Goal: Task Accomplishment & Management: Manage account settings

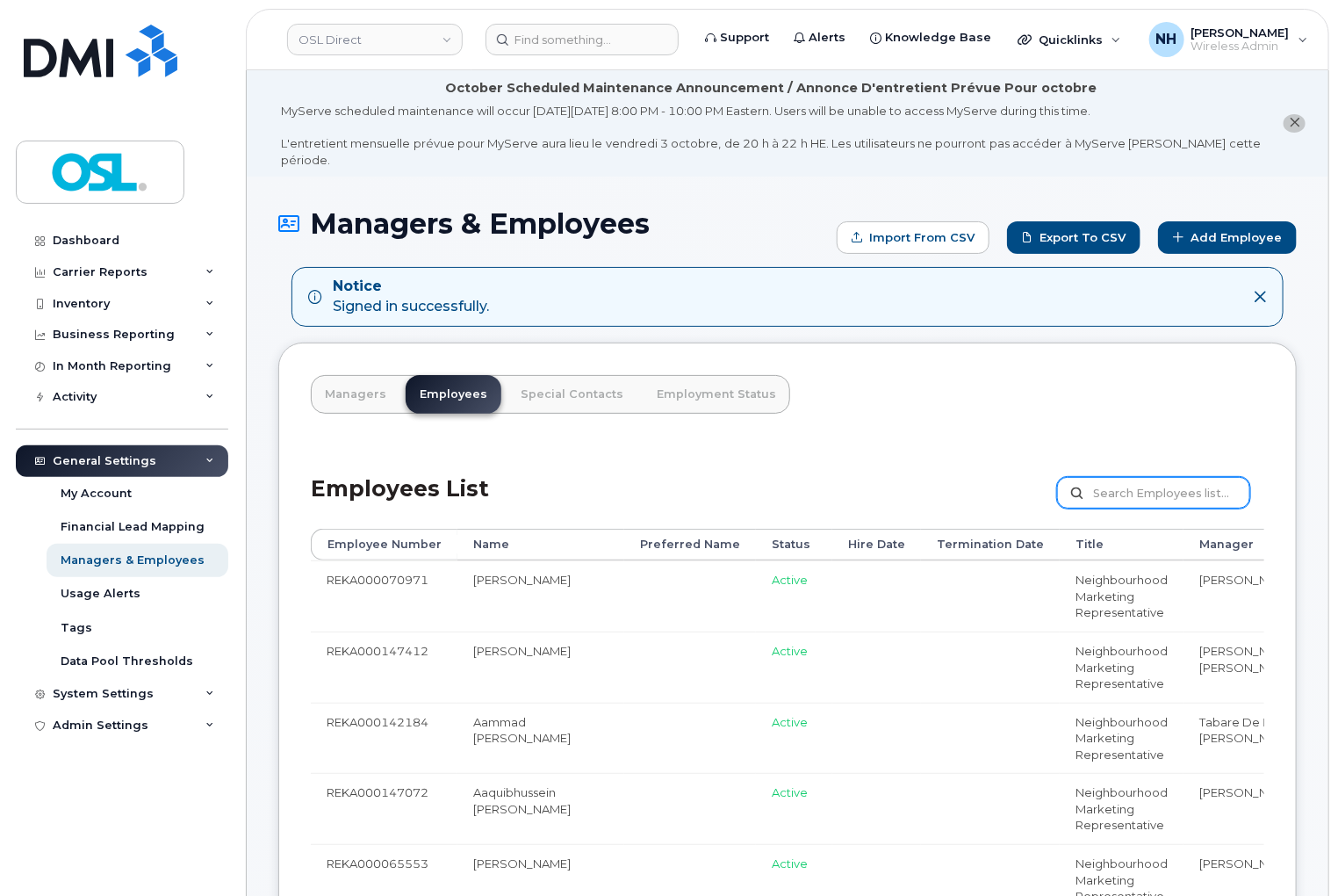
click at [1136, 477] on input "text" at bounding box center [1153, 493] width 193 height 32
paste input "REKA000148302"
type input "REKA000148302"
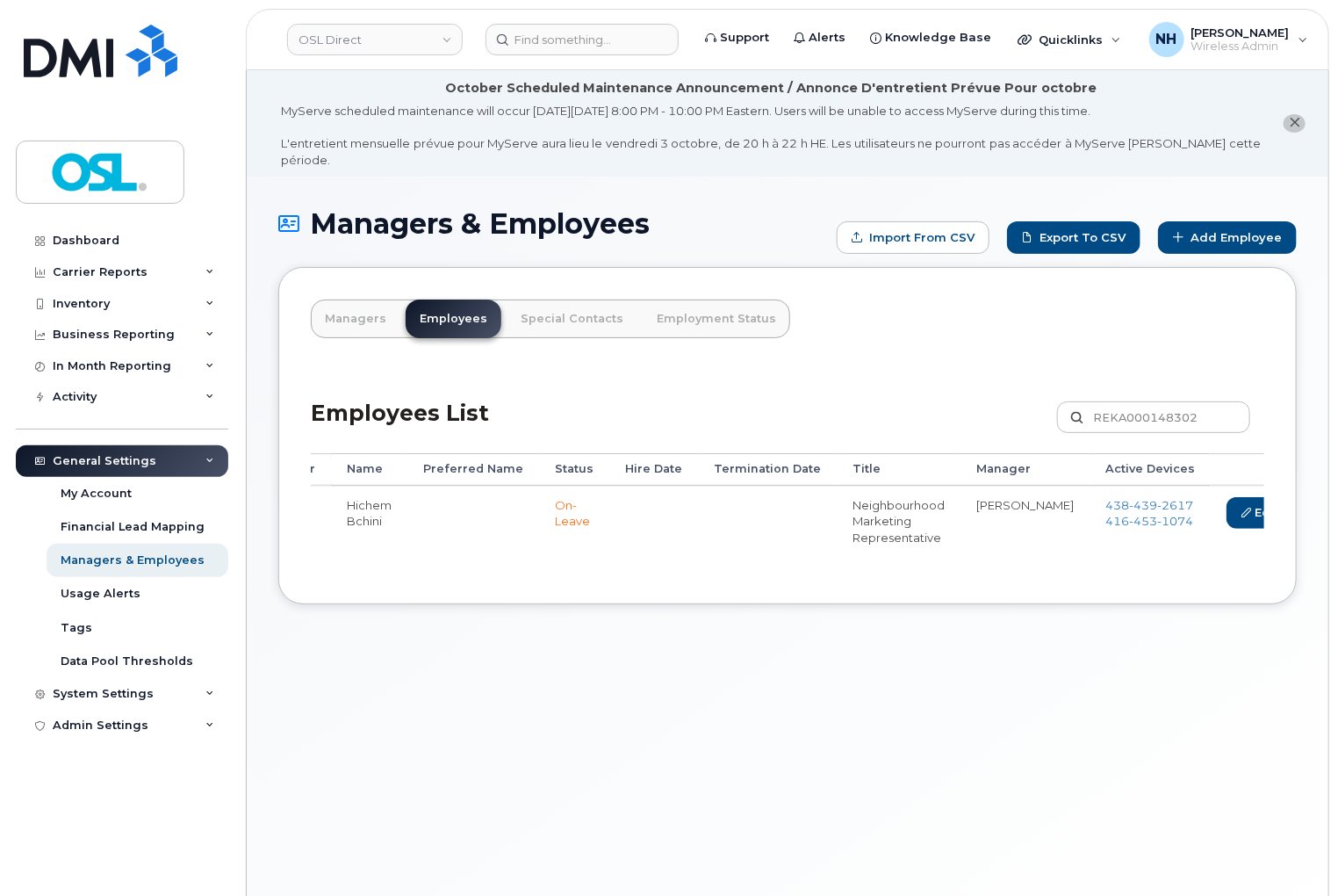
scroll to position [0, 198]
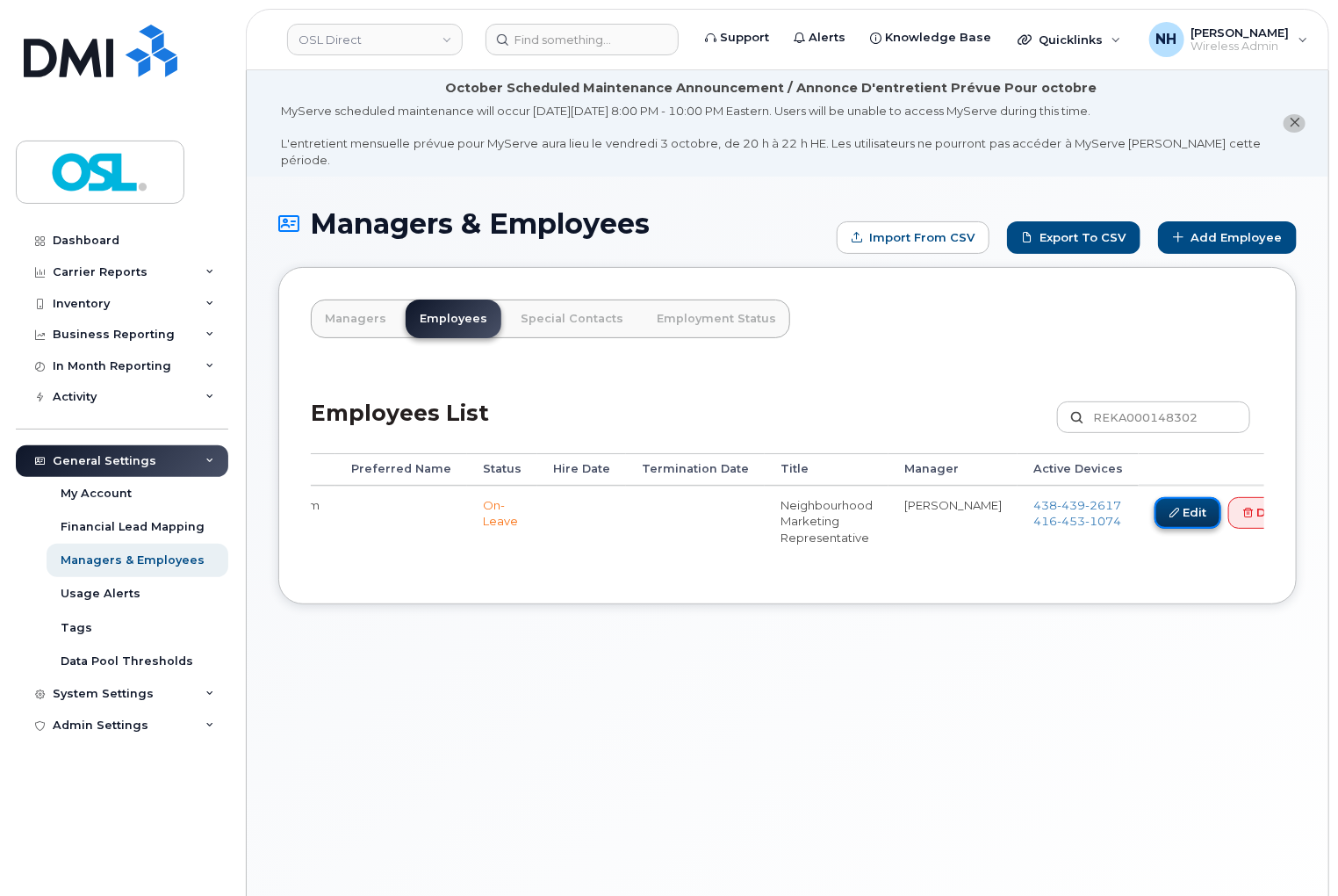
click at [1154, 497] on link "Edit" at bounding box center [1187, 514] width 67 height 33
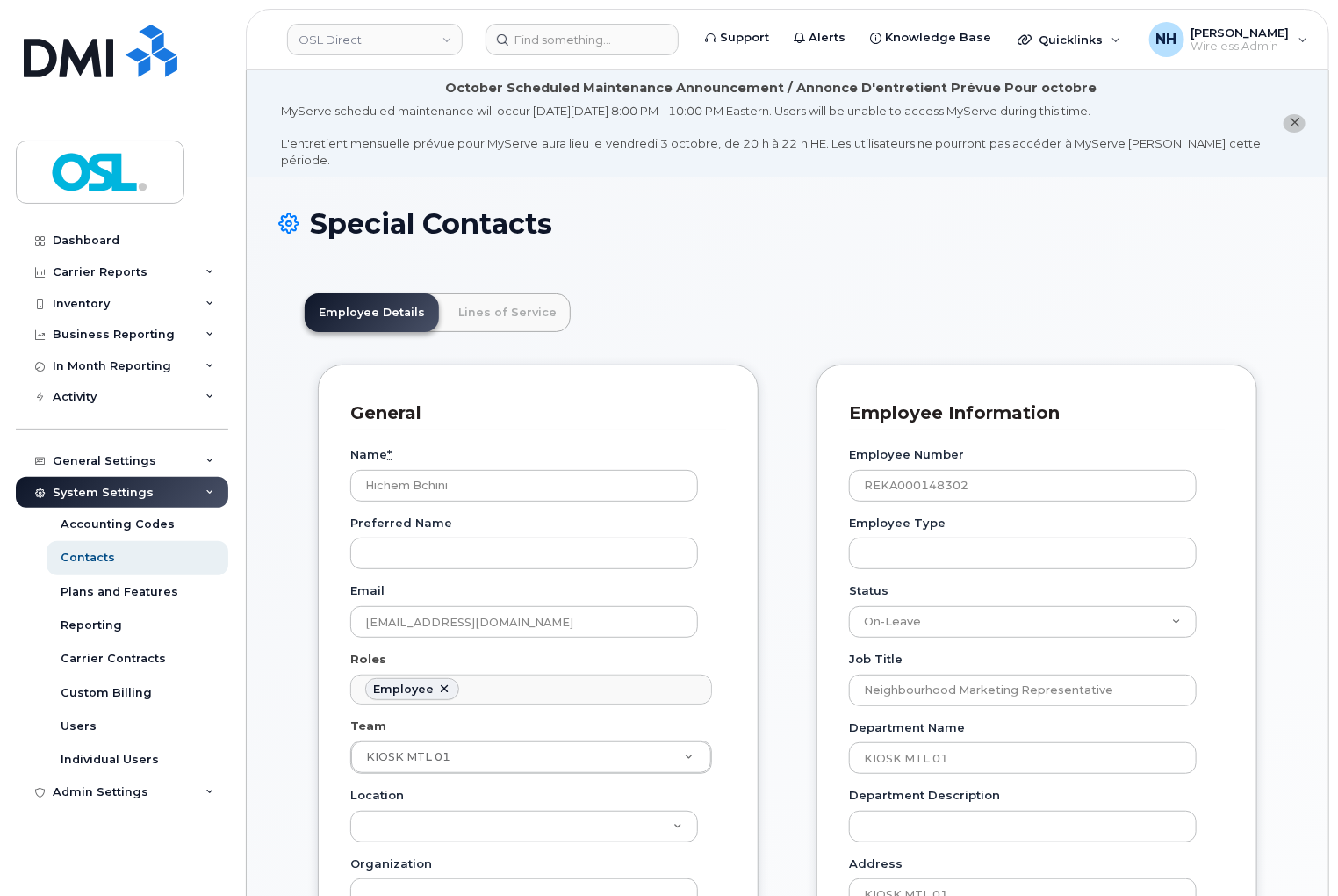
scroll to position [53, 0]
click at [937, 614] on select "Active On-Leave Long Term Short Term Maternity Leave Temp Layoff Inactive" at bounding box center [1022, 621] width 347 height 32
click at [848, 606] on select "Active On-Leave Long Term Short Term Maternity Leave Temp Layoff Inactive" at bounding box center [1022, 621] width 347 height 32
drag, startPoint x: 898, startPoint y: 603, endPoint x: 899, endPoint y: 618, distance: 15.0
click at [899, 606] on select "Active On-Leave Long Term Short Term Maternity Leave Temp Layoff Inactive" at bounding box center [1022, 621] width 347 height 32
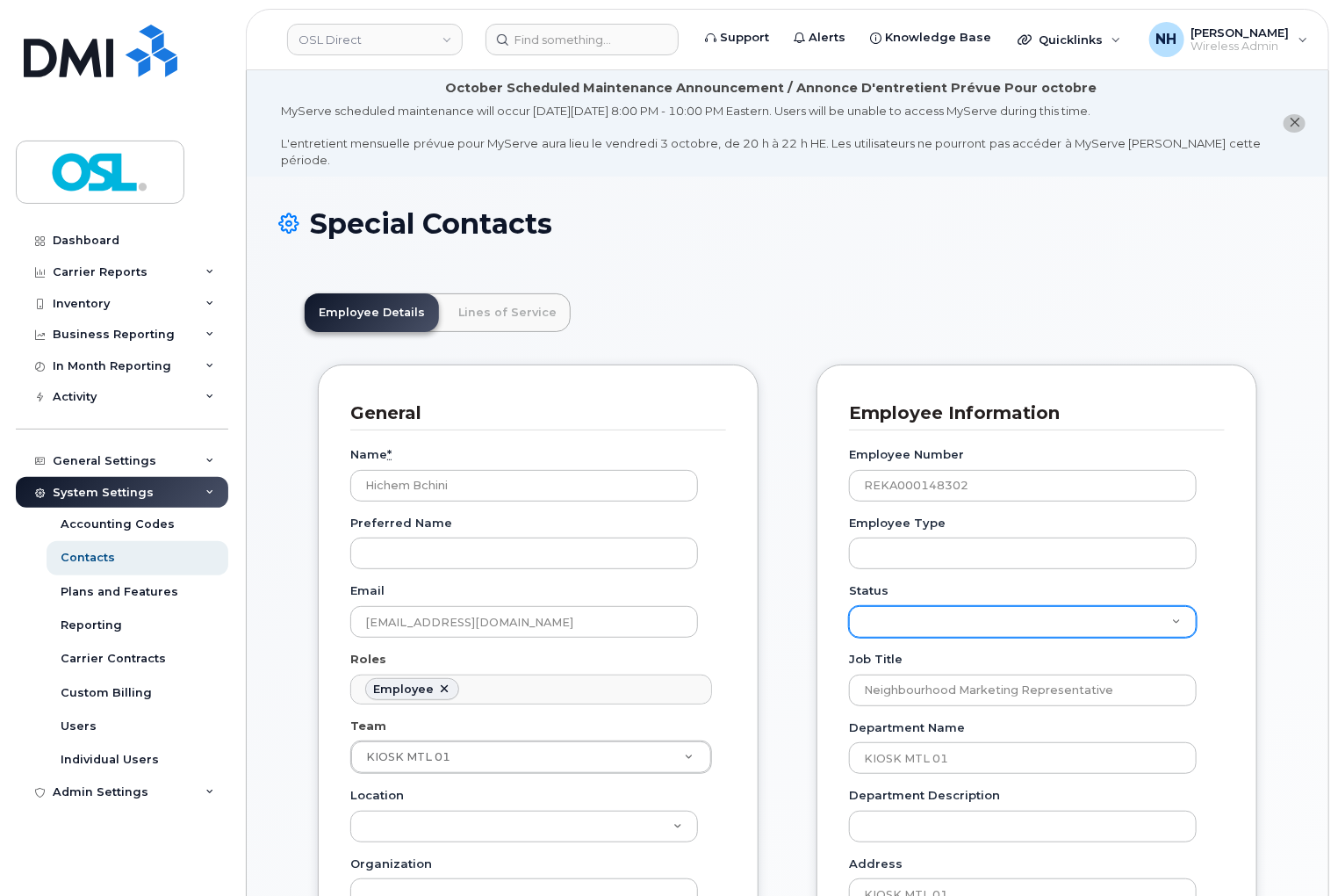
select select "active"
click at [848, 606] on select "Active On-Leave Long Term Short Term Maternity Leave Temp Layoff Inactive" at bounding box center [1022, 621] width 347 height 32
click at [818, 659] on div "Employee Information Employee Number REKA000148302 Employee Type Status Active …" at bounding box center [1036, 907] width 440 height 1084
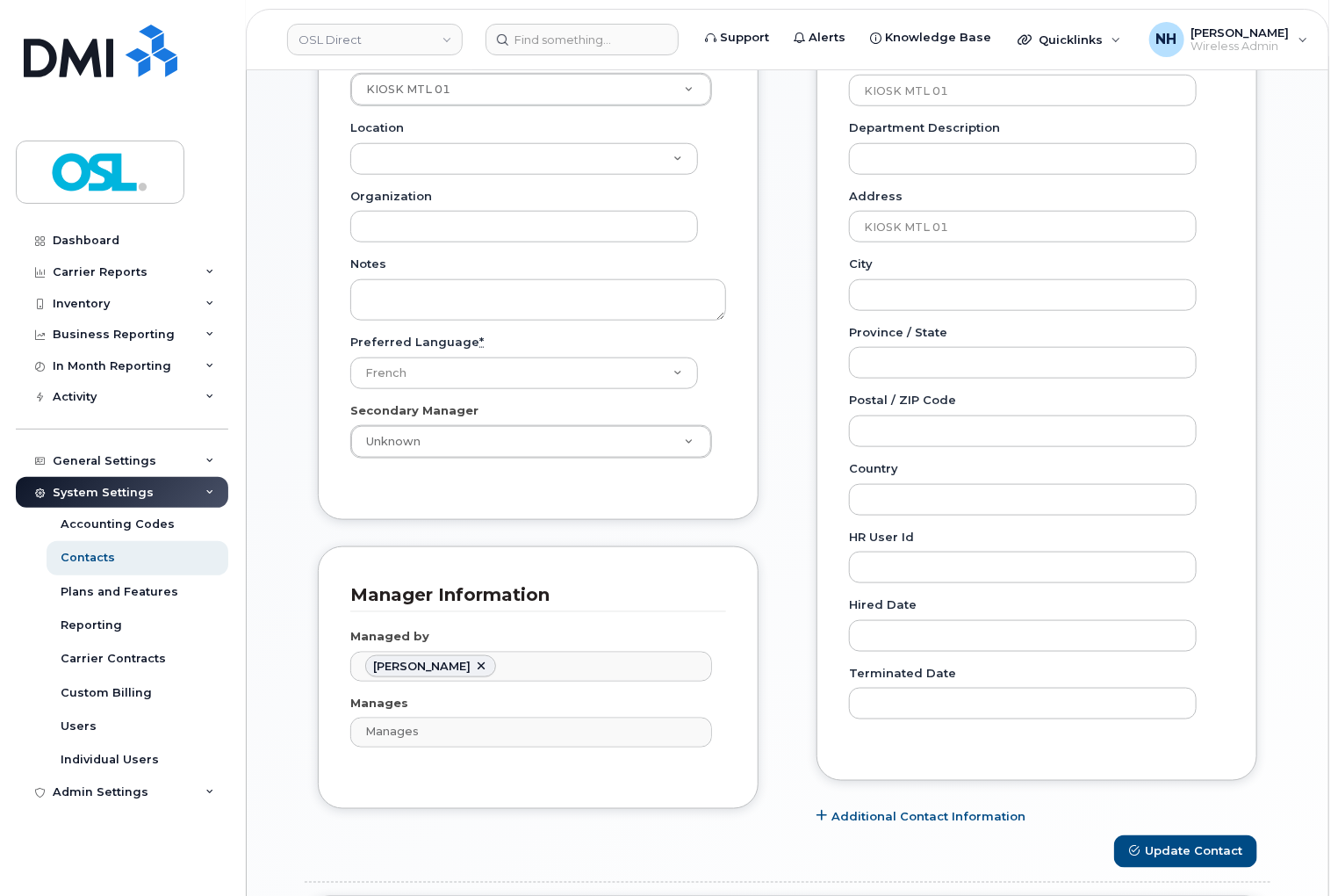
scroll to position [878, 0]
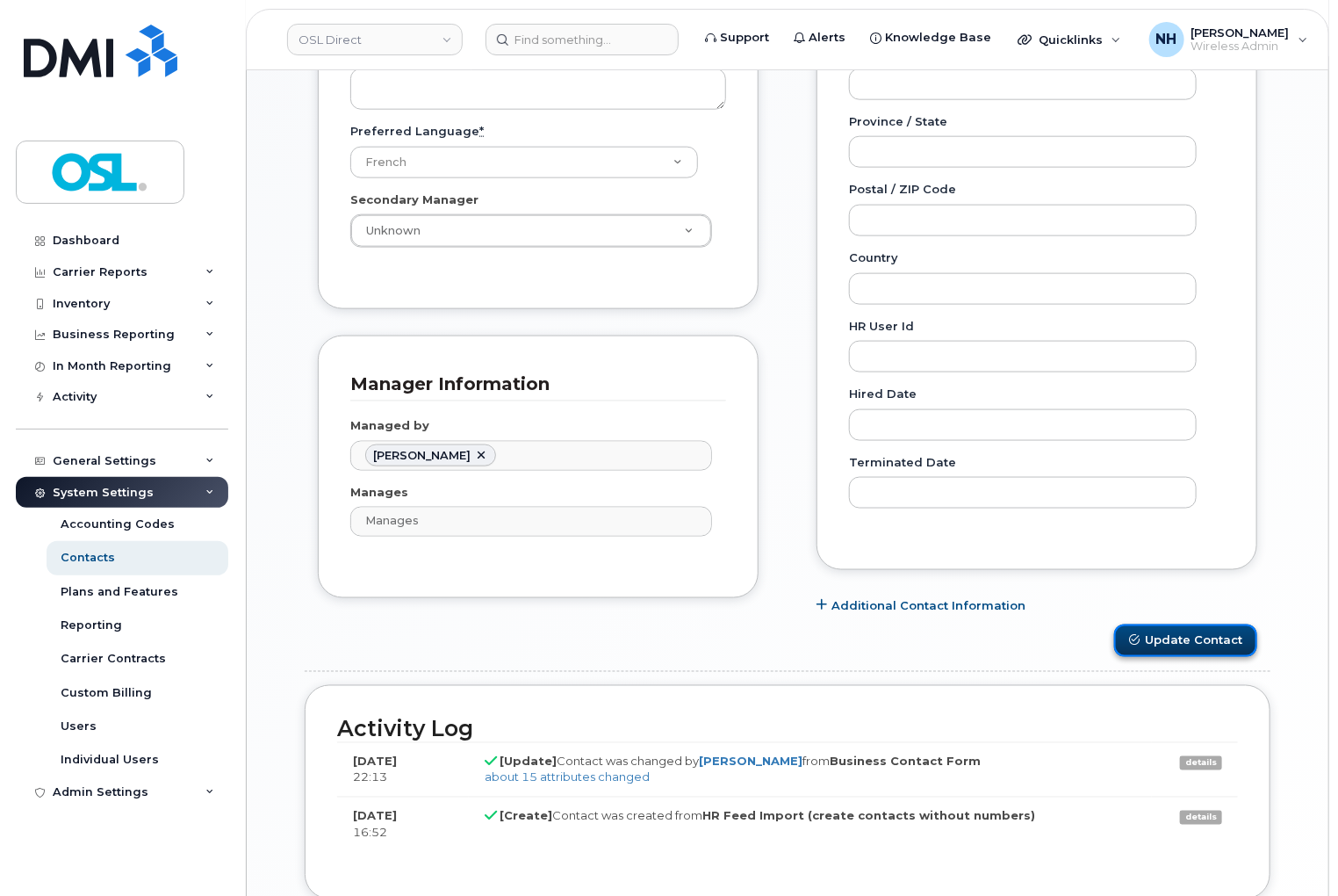
click at [1233, 625] on button "Update Contact" at bounding box center [1185, 641] width 143 height 33
